Goal: Contribute content

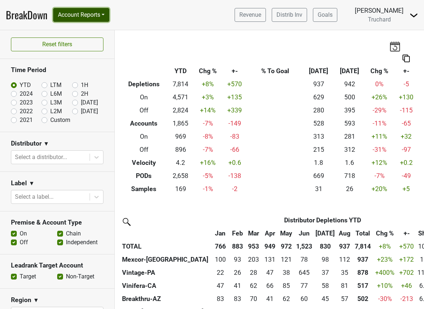
click at [102, 19] on button "Account Reports" at bounding box center [81, 15] width 56 height 14
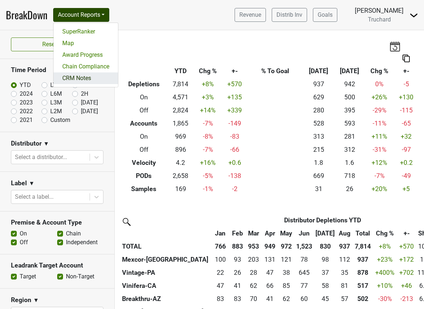
click at [100, 77] on link "CRM Notes" at bounding box center [86, 78] width 64 height 12
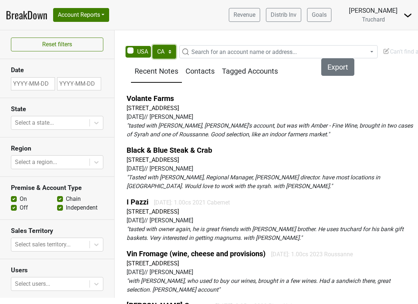
click at [157, 48] on select "AK AL AR AZ CA CO CT DC DE FL [GEOGRAPHIC_DATA] HI IA ID IL IN KS [GEOGRAPHIC_D…" at bounding box center [165, 52] width 24 height 14
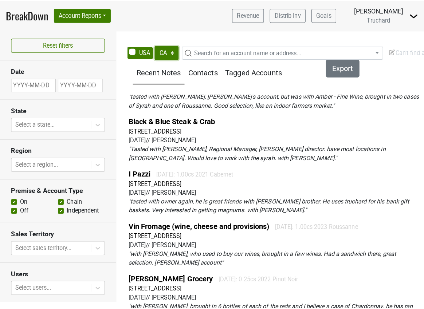
scroll to position [73, 0]
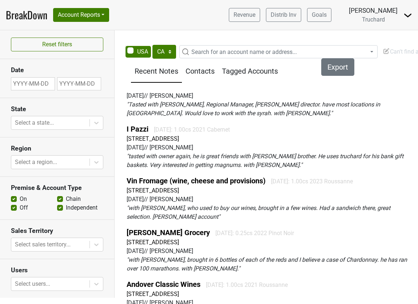
click at [163, 42] on div "Reset filters Date State Select a state... Region Select a region... Premise & …" at bounding box center [209, 163] width 418 height 267
click at [165, 50] on select "AK AL AR AZ CA CO CT DC DE FL [GEOGRAPHIC_DATA] HI IA ID IL IN KS [GEOGRAPHIC_D…" at bounding box center [165, 52] width 24 height 14
select select "MA"
click at [153, 45] on select "AK AL AR AZ CA CO CT DC DE FL [GEOGRAPHIC_DATA] HI IA ID IL IN KS [GEOGRAPHIC_D…" at bounding box center [165, 52] width 24 height 14
click at [221, 51] on span "Search for an account name or address..." at bounding box center [245, 51] width 106 height 7
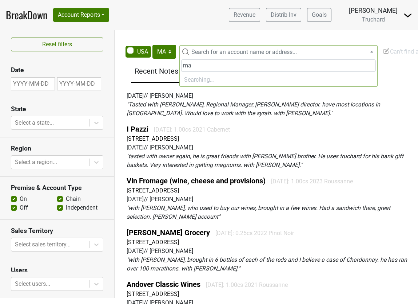
type input "m"
drag, startPoint x: 229, startPoint y: 64, endPoint x: 128, endPoint y: 66, distance: 100.9
click at [128, 66] on body "BreakDown Account Reports SuperRanker Map Award Progress Chain Compliance CRM N…" at bounding box center [209, 152] width 418 height 304
type input "552 tremont"
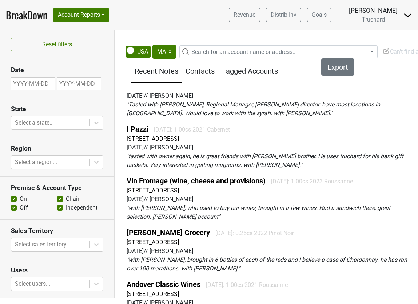
click at [407, 82] on div "Filters Export Recent Notes Contacts Tagged Accounts Volante Farms [STREET_ADDR…" at bounding box center [271, 183] width 295 height 249
click at [395, 53] on span "Can't find an account?" at bounding box center [415, 51] width 64 height 7
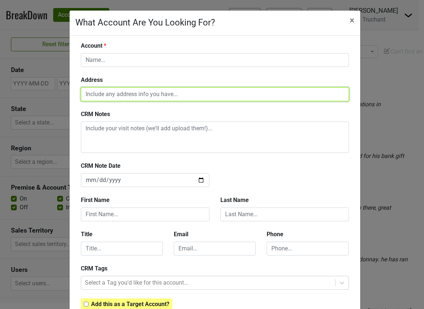
click at [164, 100] on input "text" at bounding box center [215, 94] width 268 height 14
paste input "[STREET_ADDRESS]"
type input "[STREET_ADDRESS]"
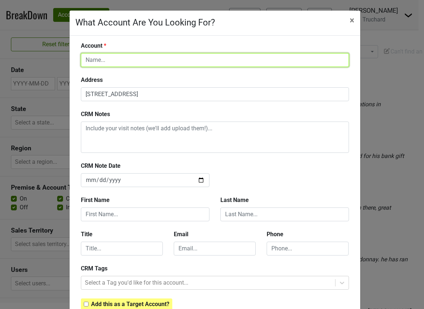
click at [151, 60] on input "text" at bounding box center [215, 60] width 268 height 14
type input "T"
type input "[PERSON_NAME]"
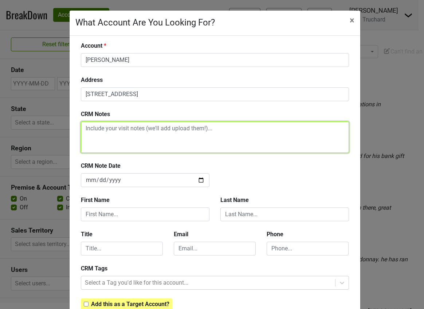
click at [267, 137] on textarea at bounding box center [215, 137] width 268 height 31
paste textarea "• [PERSON_NAME] [PERSON_NAME], Wine Director of Mazi Food Group ([PERSON_NAME])…"
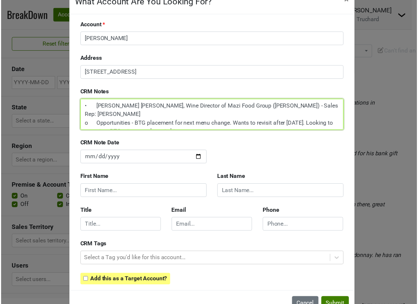
scroll to position [43, 0]
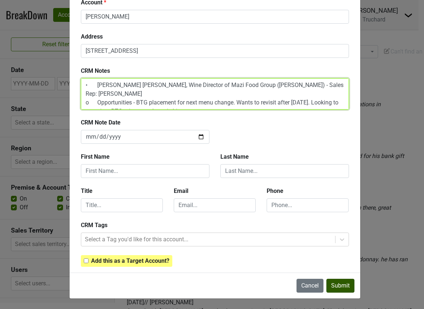
type textarea "• [PERSON_NAME] [PERSON_NAME], Wine Director of Mazi Food Group ([PERSON_NAME])…"
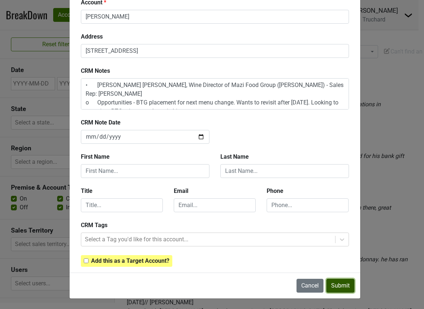
click at [332, 285] on button "Submit" at bounding box center [340, 286] width 28 height 14
